Goal: Task Accomplishment & Management: Manage account settings

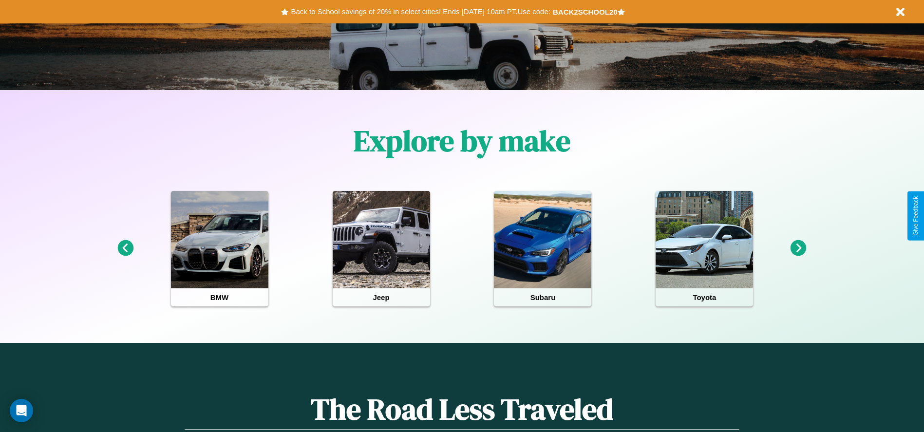
scroll to position [202, 0]
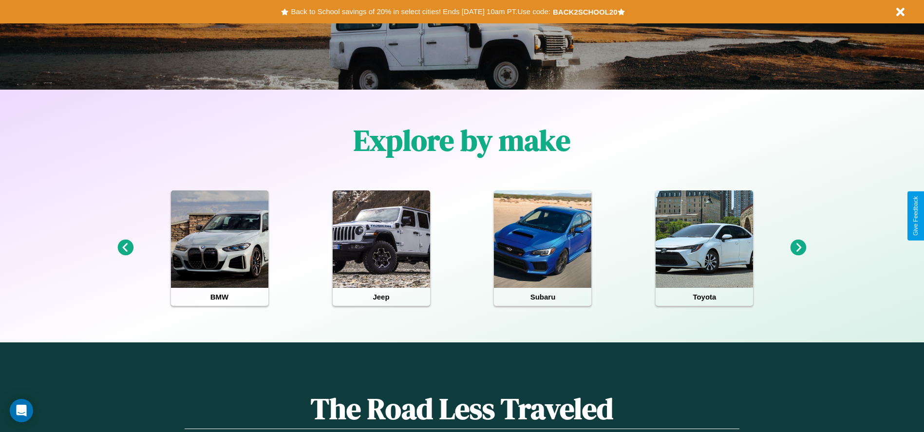
click at [799, 248] on icon at bounding box center [799, 248] width 16 height 16
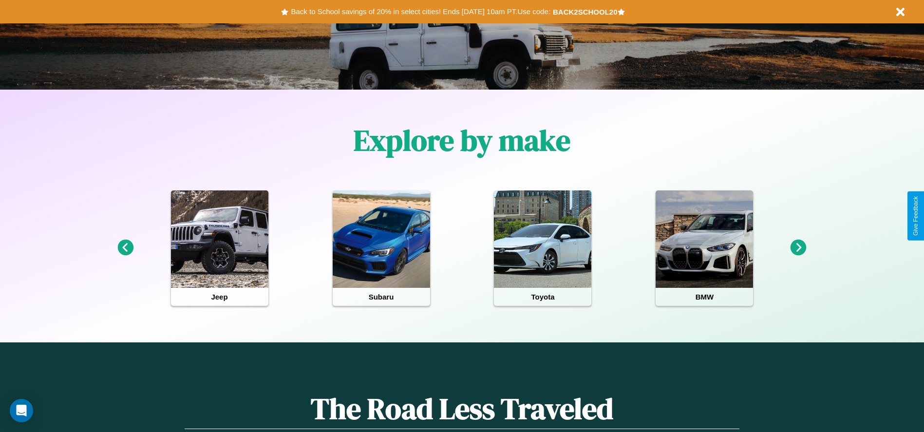
click at [799, 248] on icon at bounding box center [799, 248] width 16 height 16
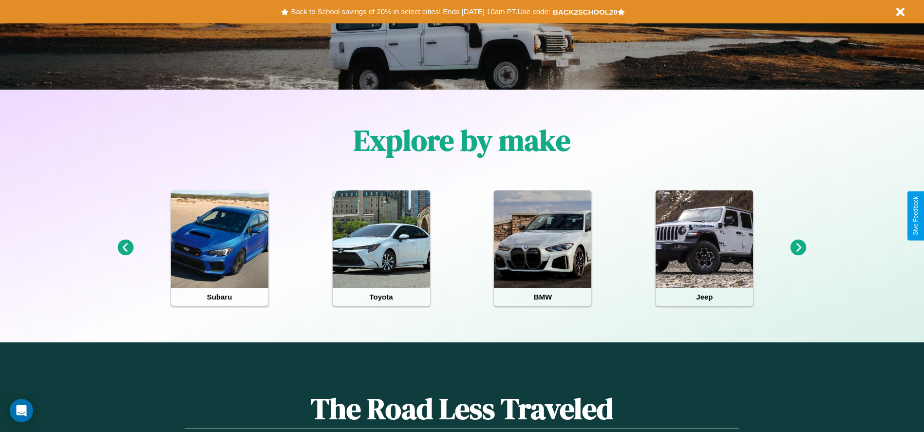
click at [799, 248] on icon at bounding box center [799, 248] width 16 height 16
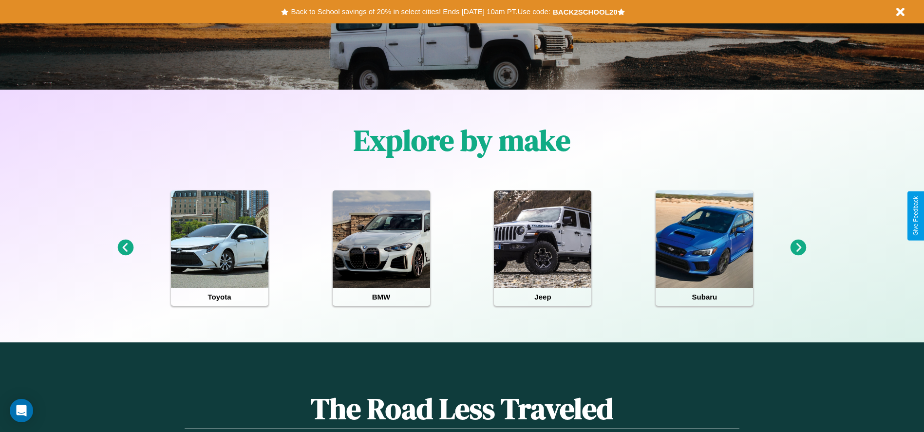
click at [799, 248] on icon at bounding box center [799, 248] width 16 height 16
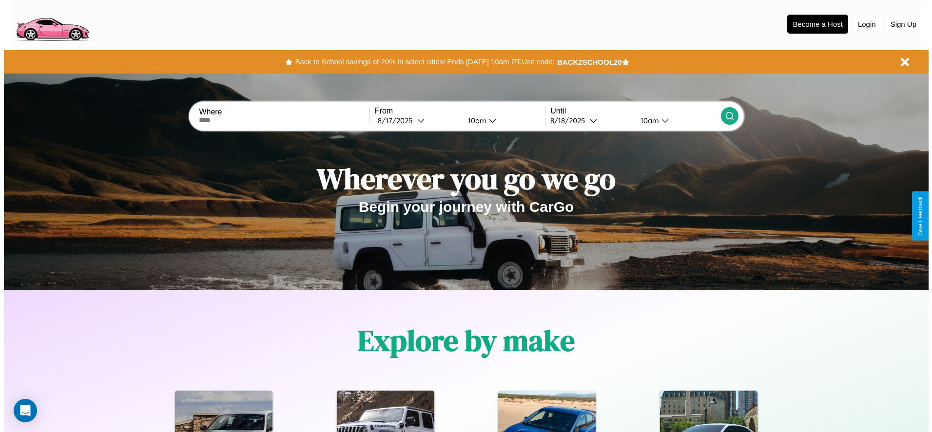
scroll to position [0, 0]
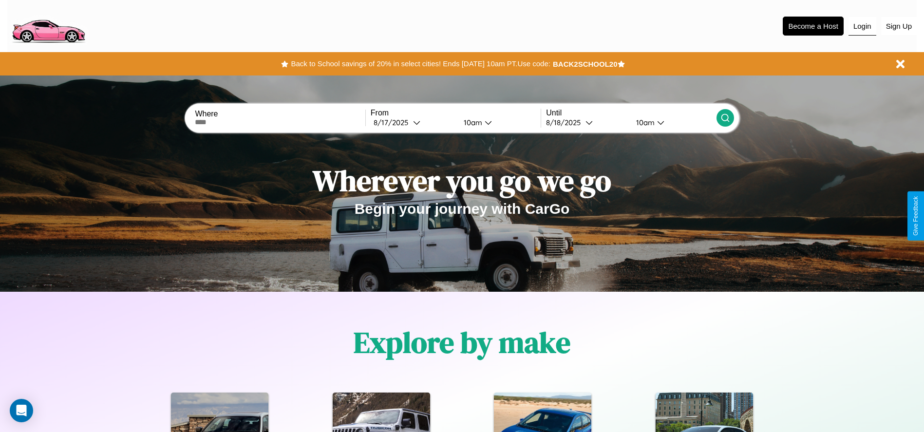
click at [863, 26] on button "Login" at bounding box center [863, 26] width 28 height 19
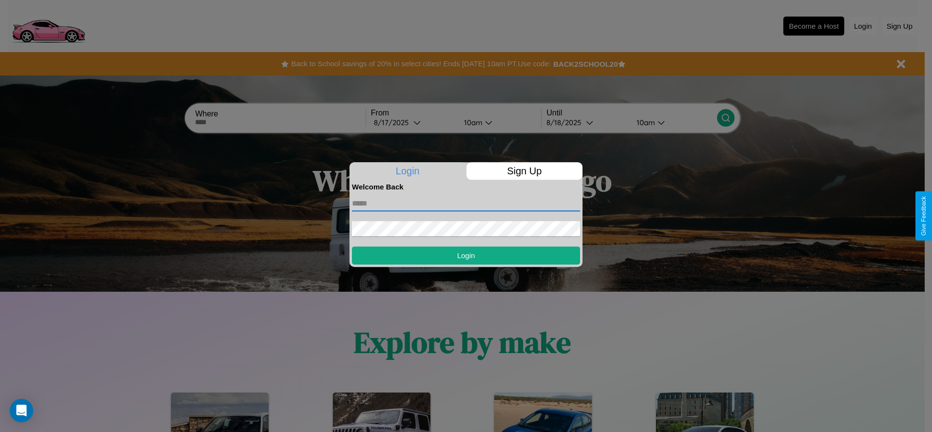
click at [466, 203] on input "text" at bounding box center [466, 204] width 228 height 16
type input "**********"
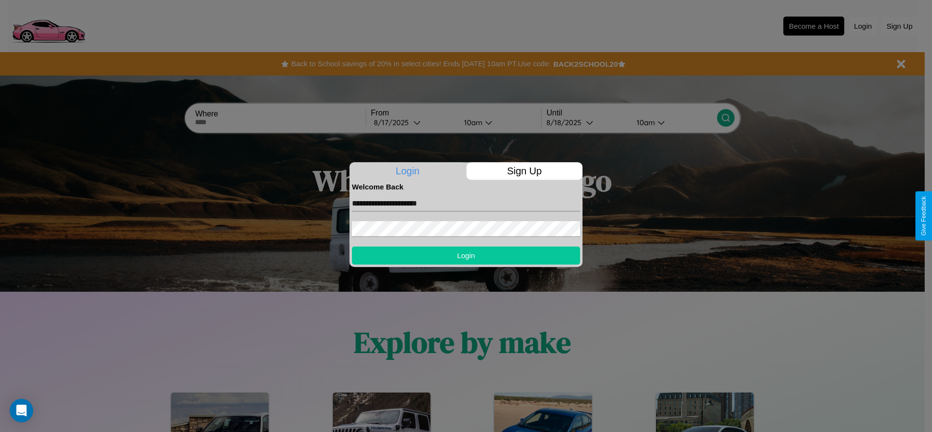
click at [466, 255] on button "Login" at bounding box center [466, 256] width 228 height 18
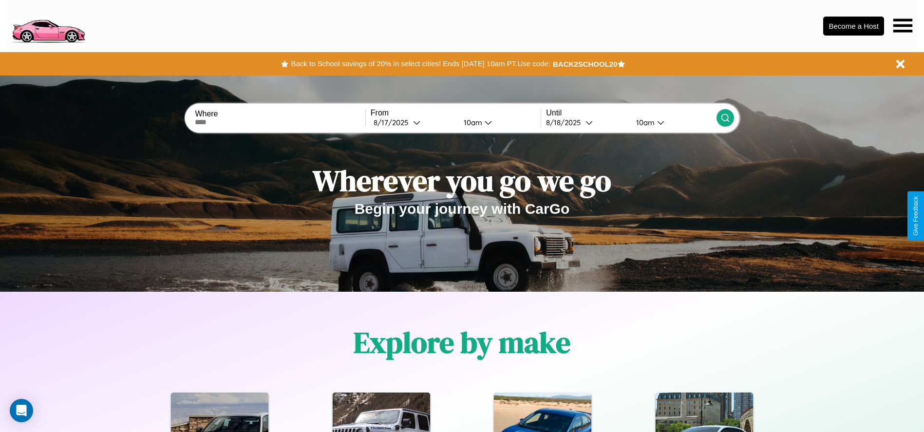
click at [903, 25] on icon at bounding box center [903, 26] width 19 height 14
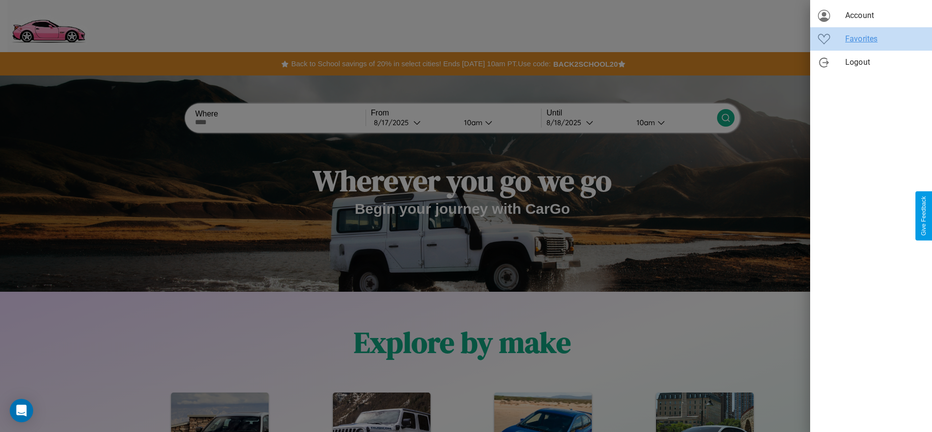
click at [871, 39] on span "Favorites" at bounding box center [884, 39] width 79 height 12
